Goal: Transaction & Acquisition: Purchase product/service

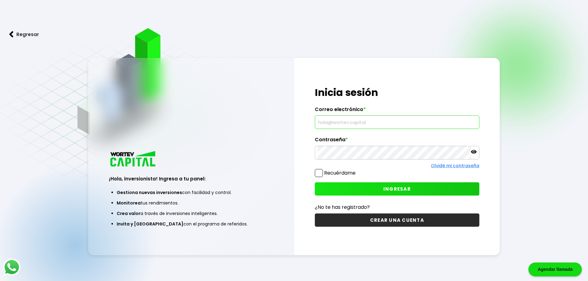
click at [339, 126] on input "text" at bounding box center [397, 122] width 159 height 13
type input "[EMAIL_ADDRESS][PERSON_NAME][DOMAIN_NAME]"
click at [421, 188] on button "INGRESAR" at bounding box center [397, 189] width 165 height 13
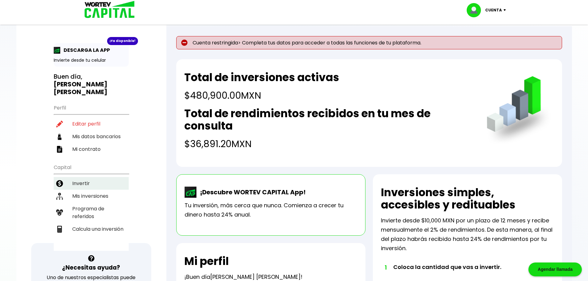
click at [96, 177] on li "Invertir" at bounding box center [91, 183] width 75 height 13
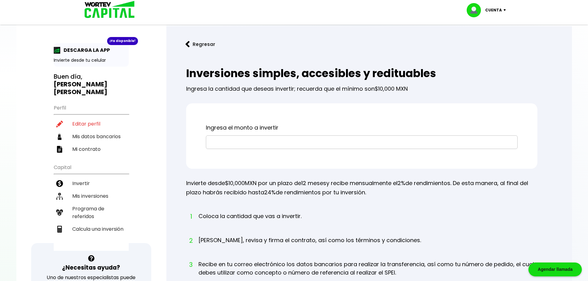
click at [242, 145] on input "text" at bounding box center [362, 142] width 306 height 13
click at [107, 223] on li "Calcula una inversión" at bounding box center [91, 229] width 75 height 13
select select "1"
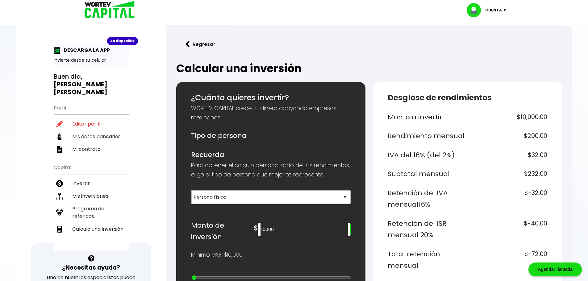
drag, startPoint x: 312, startPoint y: 240, endPoint x: 284, endPoint y: 241, distance: 27.2
click at [284, 237] on div "$ 10000" at bounding box center [302, 228] width 97 height 17
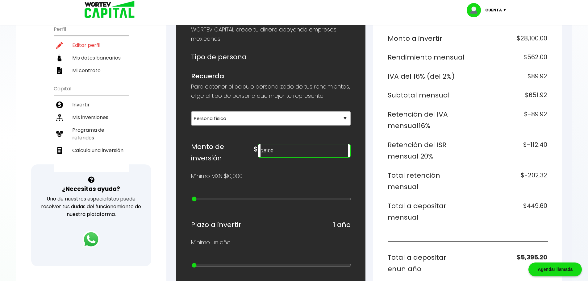
scroll to position [93, 0]
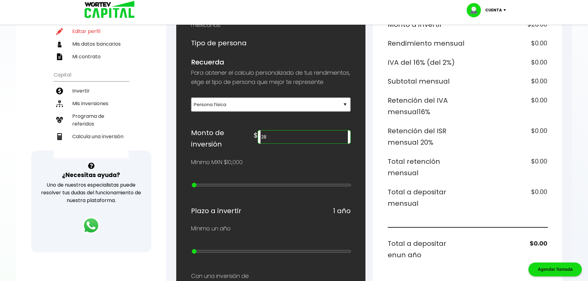
type input "2"
type input "3"
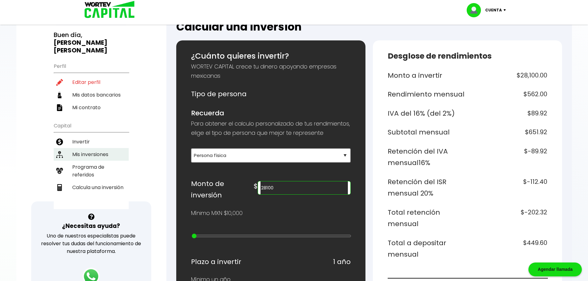
scroll to position [31, 0]
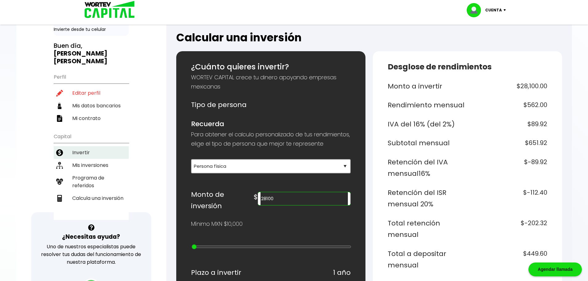
type input "28100"
click at [102, 148] on li "Invertir" at bounding box center [91, 152] width 75 height 13
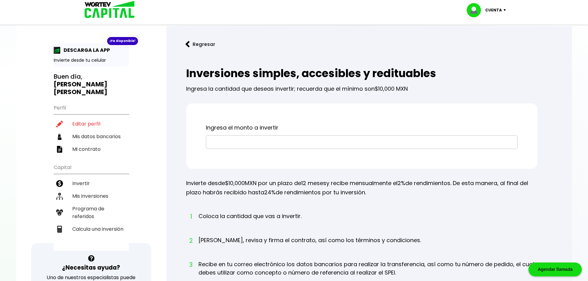
click at [234, 144] on input "text" at bounding box center [362, 142] width 306 height 13
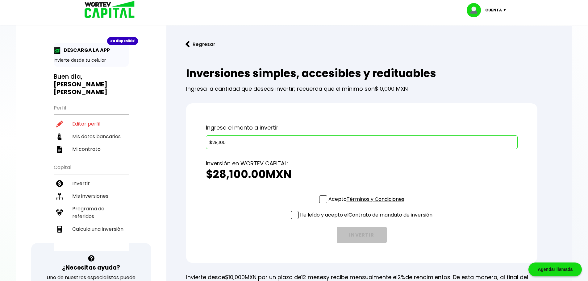
type input "$28,100"
click at [320, 199] on span at bounding box center [323, 200] width 8 height 8
click at [368, 204] on input "Acepto Términos y Condiciones" at bounding box center [368, 204] width 0 height 0
click at [291, 217] on span at bounding box center [295, 215] width 8 height 8
click at [368, 220] on input "He leído y acepto el Contrato de mandato de inversión" at bounding box center [368, 220] width 0 height 0
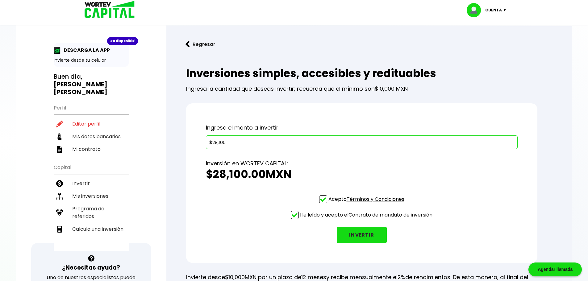
click at [354, 235] on button "INVERTIR" at bounding box center [362, 235] width 50 height 16
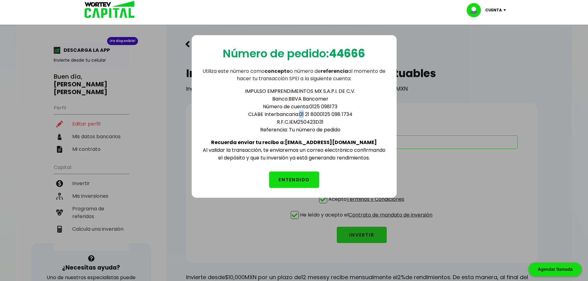
drag, startPoint x: 301, startPoint y: 117, endPoint x: 304, endPoint y: 117, distance: 3.4
click at [304, 117] on li "CLABE Interbancaria: 01 21 8000125 098 1734" at bounding box center [300, 115] width 173 height 8
click at [313, 116] on li "CLABE Interbancaria: 01 21 8000125 098 1734" at bounding box center [300, 115] width 173 height 8
click at [328, 116] on li "CLABE Interbancaria: 01 21 8000125 098 1734" at bounding box center [300, 115] width 173 height 8
drag, startPoint x: 328, startPoint y: 116, endPoint x: 333, endPoint y: 116, distance: 4.9
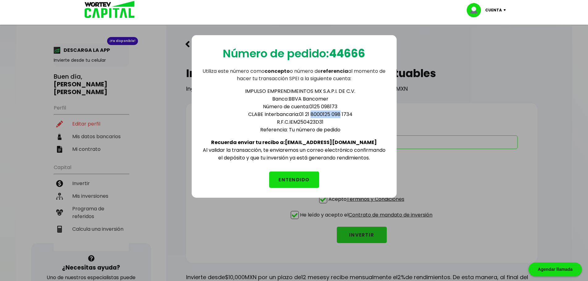
click at [333, 116] on li "CLABE Interbancaria: 01 21 8000125 098 1734" at bounding box center [300, 115] width 173 height 8
click at [328, 115] on li "CLABE Interbancaria: 01 21 8000125 098 1734" at bounding box center [300, 115] width 173 height 8
click at [290, 182] on button "ENTENDIDO" at bounding box center [294, 180] width 50 height 16
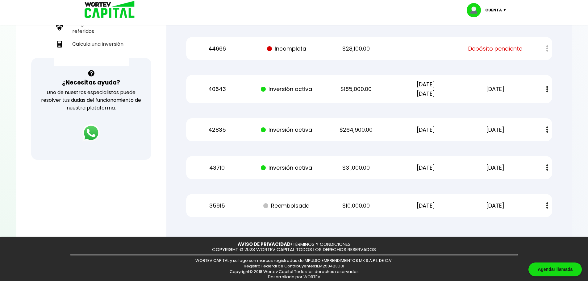
scroll to position [124, 0]
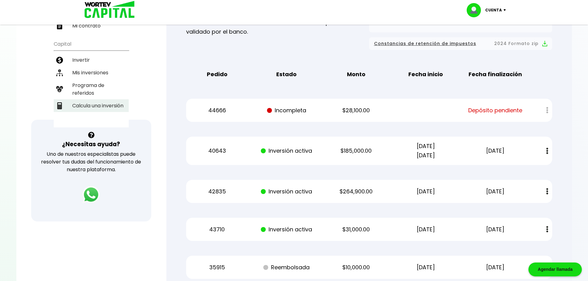
click at [111, 99] on li "Calcula una inversión" at bounding box center [91, 105] width 75 height 13
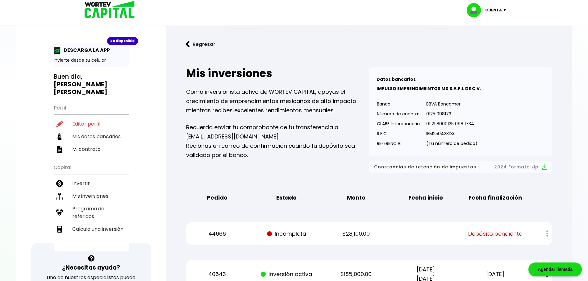
select select "1"
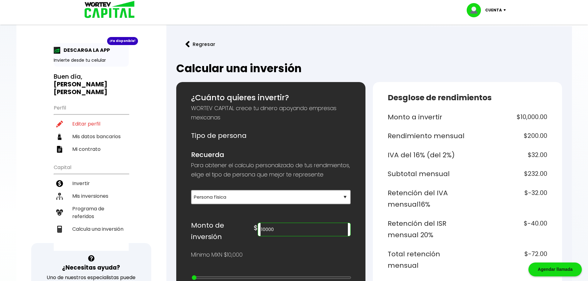
drag, startPoint x: 310, startPoint y: 240, endPoint x: 239, endPoint y: 245, distance: 70.6
click at [239, 243] on div "Monto de inversión $ 10000" at bounding box center [271, 231] width 160 height 23
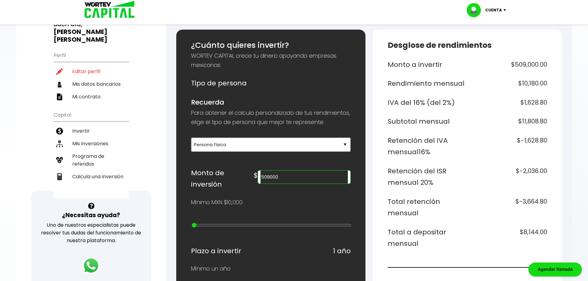
scroll to position [93, 0]
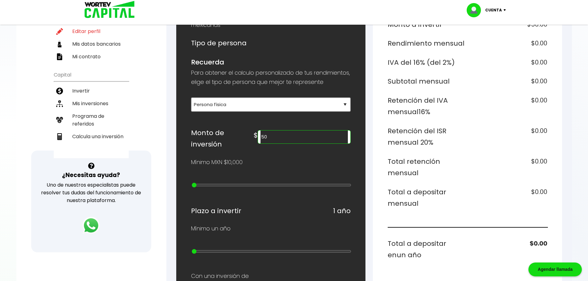
type input "5"
type input "6"
type input "3"
type input "2"
drag, startPoint x: 320, startPoint y: 144, endPoint x: 237, endPoint y: 142, distance: 83.4
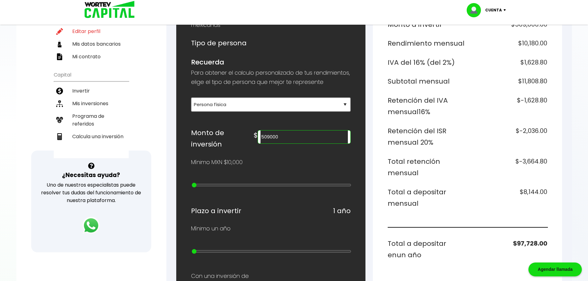
click at [237, 142] on div "Monto de inversión $ 509000" at bounding box center [271, 138] width 160 height 23
type input "625000"
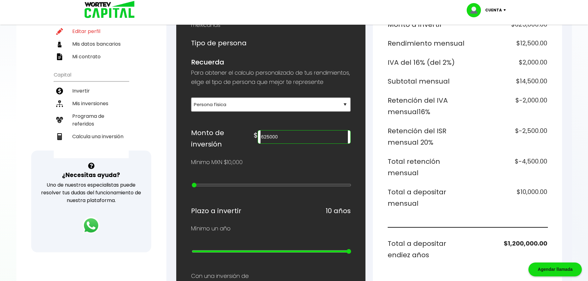
drag, startPoint x: 192, startPoint y: 255, endPoint x: 354, endPoint y: 249, distance: 162.6
click at [351, 249] on input "range" at bounding box center [272, 251] width 160 height 5
drag, startPoint x: 347, startPoint y: 254, endPoint x: 212, endPoint y: 260, distance: 135.4
type input "2"
click at [212, 254] on input "range" at bounding box center [272, 251] width 160 height 5
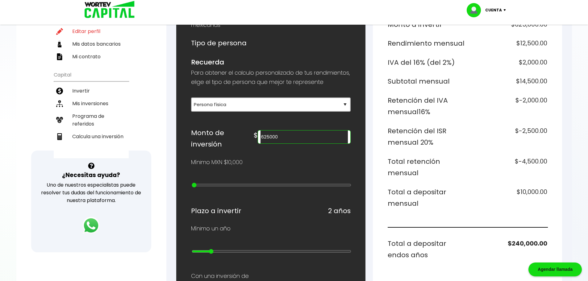
drag, startPoint x: 321, startPoint y: 149, endPoint x: 208, endPoint y: 148, distance: 113.7
click at [208, 148] on div "Monto de inversión $ 625000" at bounding box center [271, 138] width 160 height 23
type input "3"
type input "625000"
drag, startPoint x: 205, startPoint y: 254, endPoint x: 175, endPoint y: 255, distance: 30.6
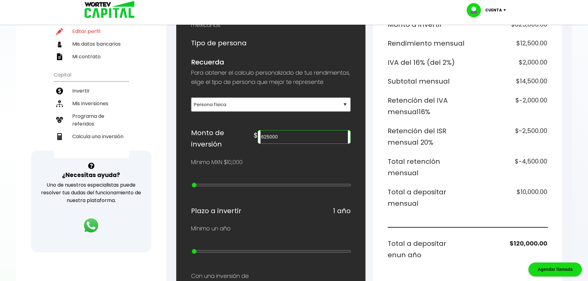
type input "1"
click at [192, 254] on input "range" at bounding box center [272, 251] width 160 height 5
drag, startPoint x: 314, startPoint y: 148, endPoint x: 235, endPoint y: 148, distance: 78.1
click at [235, 148] on div "Monto de inversión $ 625000" at bounding box center [271, 138] width 160 height 23
type input "5"
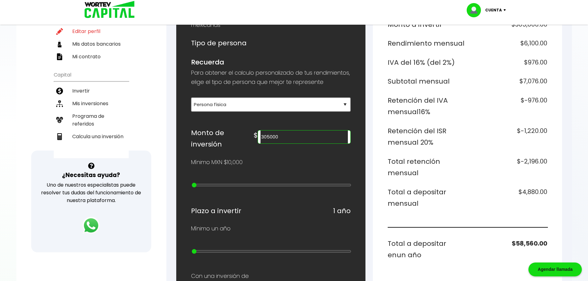
type input "305000"
